Goal: Information Seeking & Learning: Learn about a topic

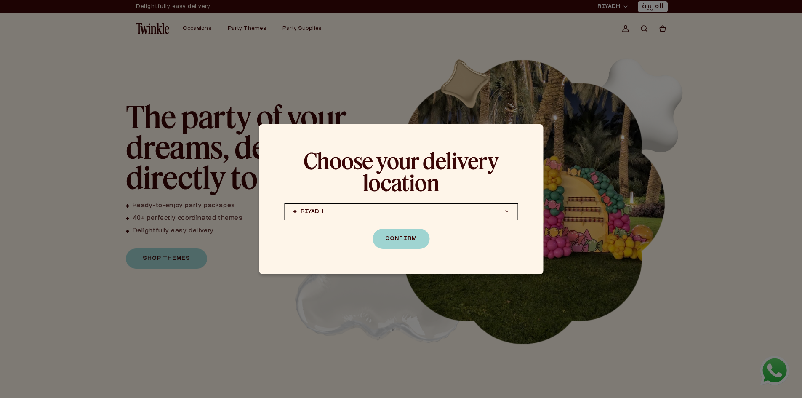
click at [293, 32] on div at bounding box center [401, 199] width 802 height 398
click at [399, 235] on button "Confirm" at bounding box center [400, 238] width 57 height 20
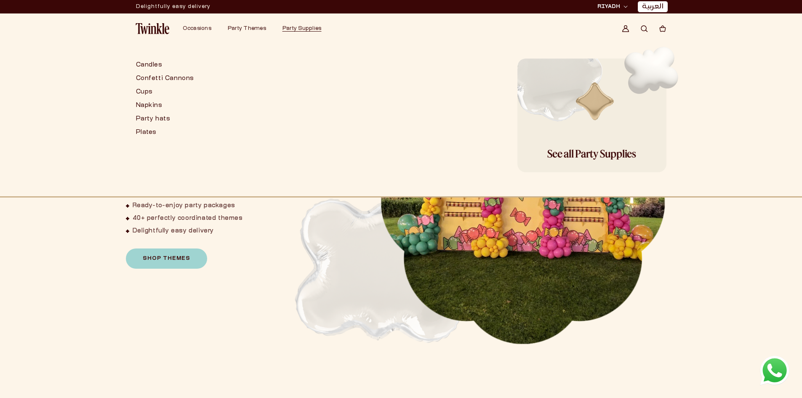
click at [297, 29] on span "Party Supplies" at bounding box center [301, 28] width 39 height 5
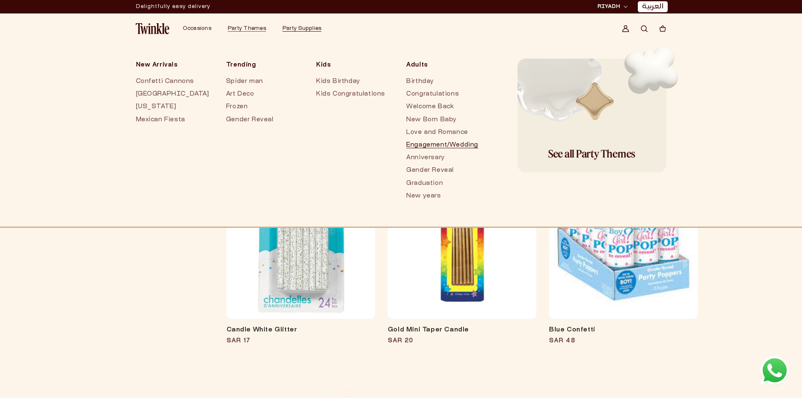
drag, startPoint x: 417, startPoint y: 143, endPoint x: 410, endPoint y: 147, distance: 7.6
click at [410, 147] on link "Engagement/Wedding" at bounding box center [442, 145] width 73 height 13
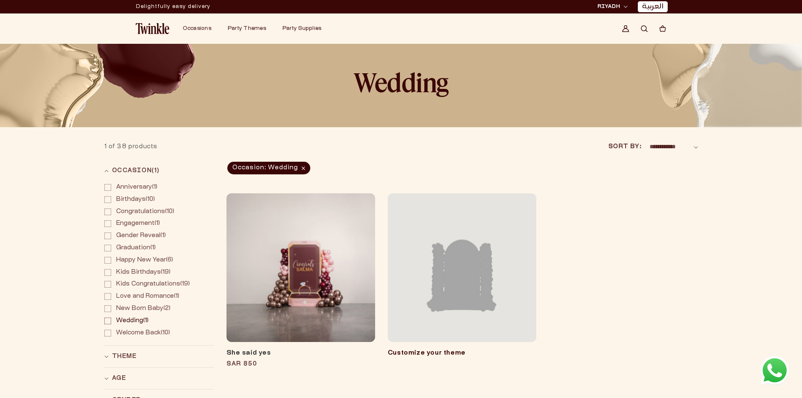
click at [134, 320] on span "Wedding" at bounding box center [129, 320] width 27 height 5
click at [110, 320] on rect at bounding box center [107, 320] width 7 height 7
click at [145, 224] on span "Engagement" at bounding box center [135, 222] width 38 height 5
click at [136, 320] on span "Wedding" at bounding box center [129, 320] width 27 height 5
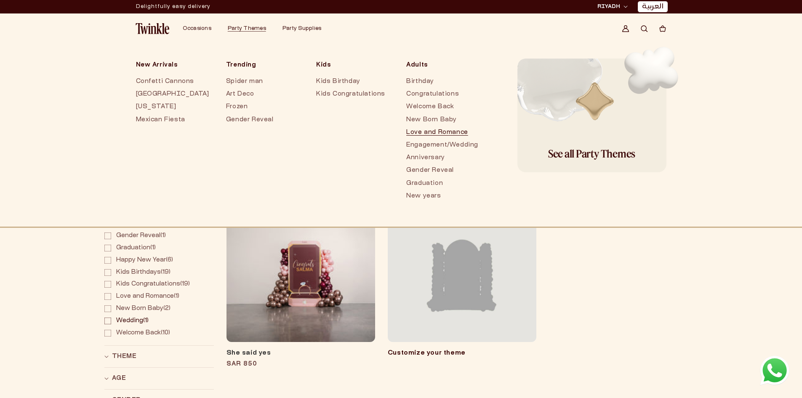
click at [431, 129] on link "Love and Romance" at bounding box center [442, 132] width 73 height 13
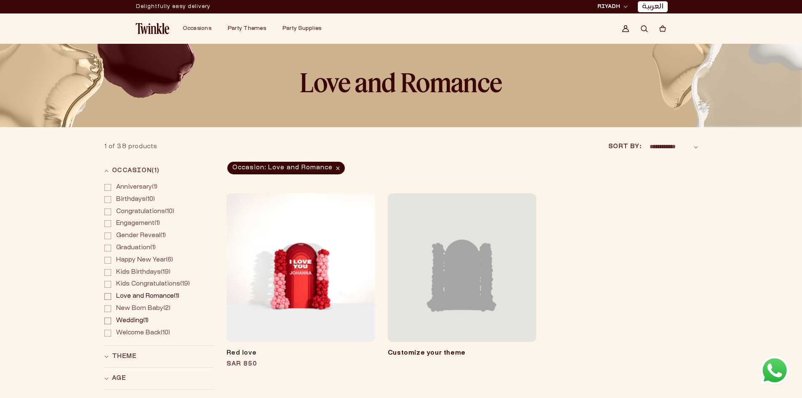
click at [138, 321] on span "Wedding" at bounding box center [129, 320] width 27 height 5
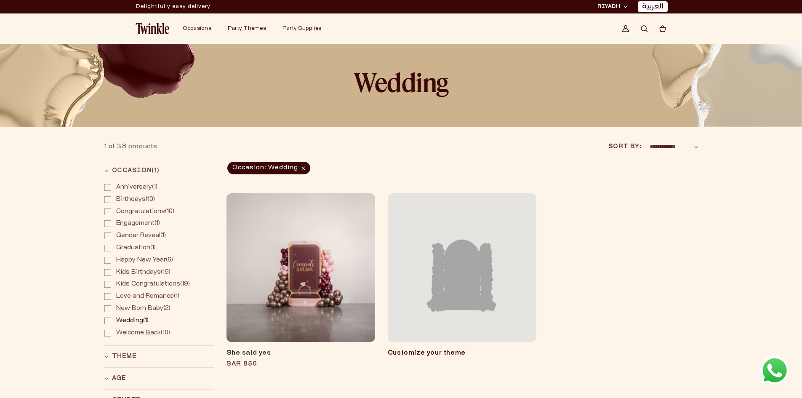
click at [0, 220] on div "**********" at bounding box center [401, 278] width 802 height 302
click at [145, 220] on label "Engagement (1) Engagement (1 product)" at bounding box center [158, 224] width 109 height 12
click at [142, 318] on span "Wedding (1)" at bounding box center [132, 320] width 32 height 7
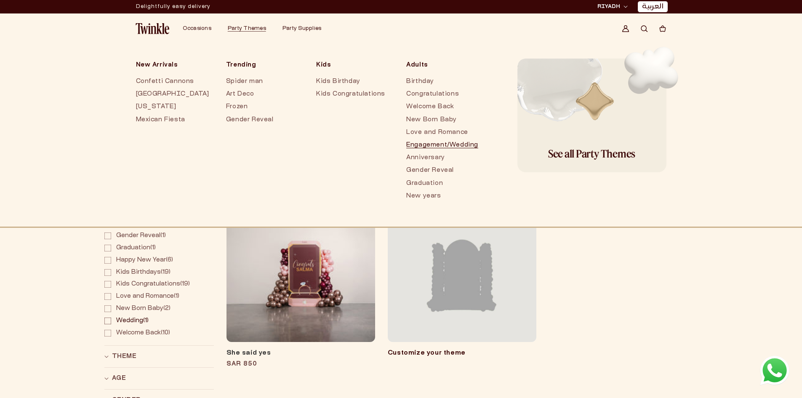
click at [418, 141] on link "Engagement/Wedding" at bounding box center [442, 145] width 73 height 13
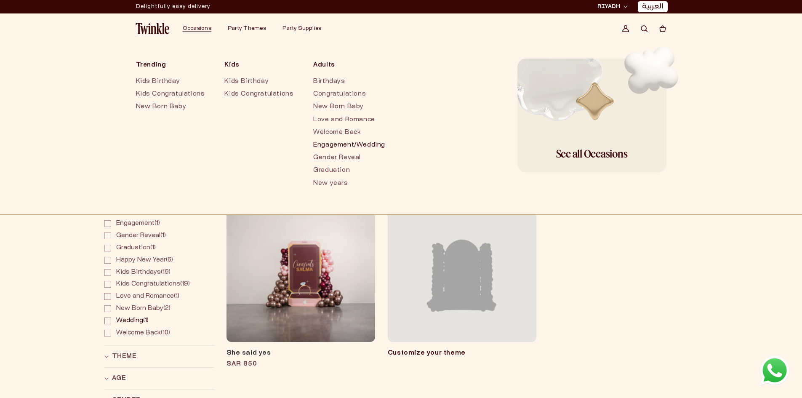
click at [325, 145] on link "Engagement/Wedding" at bounding box center [349, 145] width 72 height 13
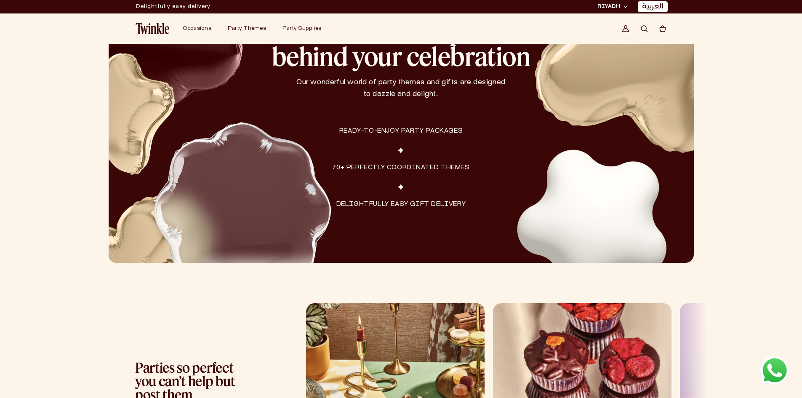
scroll to position [589, 0]
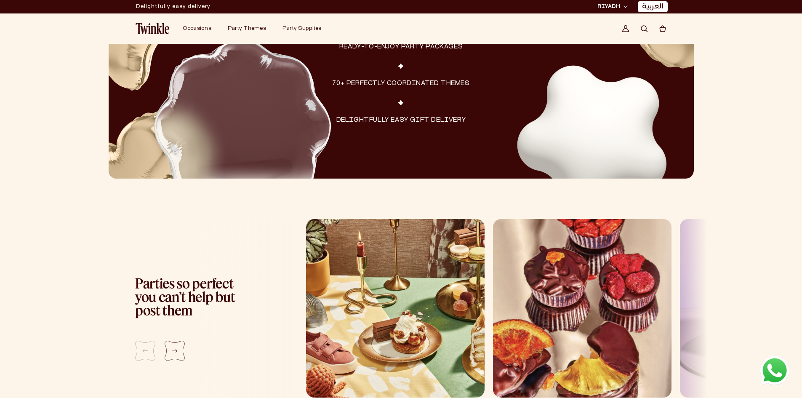
click at [146, 26] on img at bounding box center [152, 28] width 34 height 11
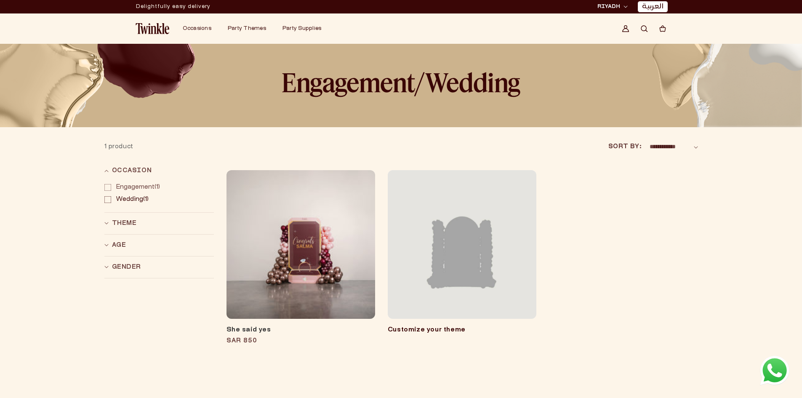
click at [116, 198] on span "Wedding" at bounding box center [129, 198] width 27 height 5
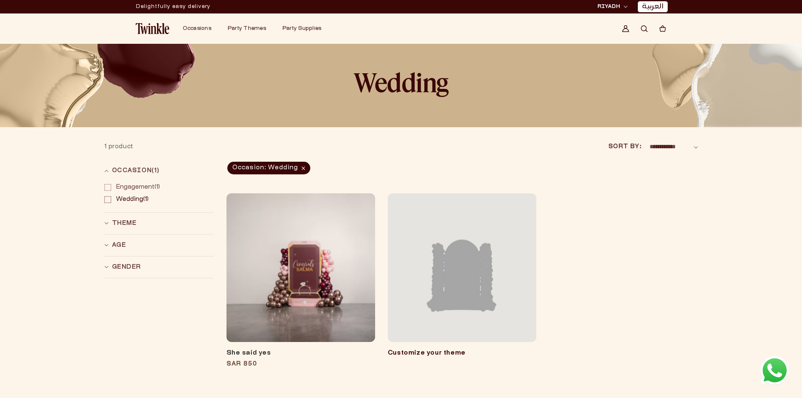
click at [117, 197] on span "Wedding" at bounding box center [129, 198] width 27 height 5
click at [108, 201] on icon at bounding box center [107, 199] width 5 height 3
click at [128, 199] on span "Wedding" at bounding box center [129, 198] width 27 height 5
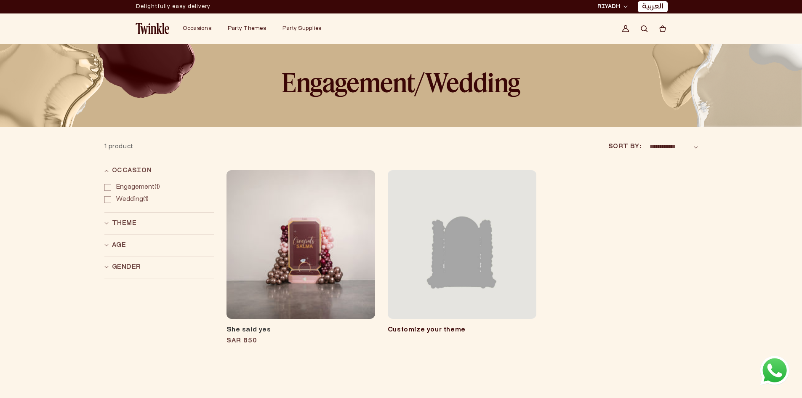
click at [725, 167] on div "**********" at bounding box center [400, 254] width 781 height 255
